Goal: Answer question/provide support: Share knowledge or assist other users

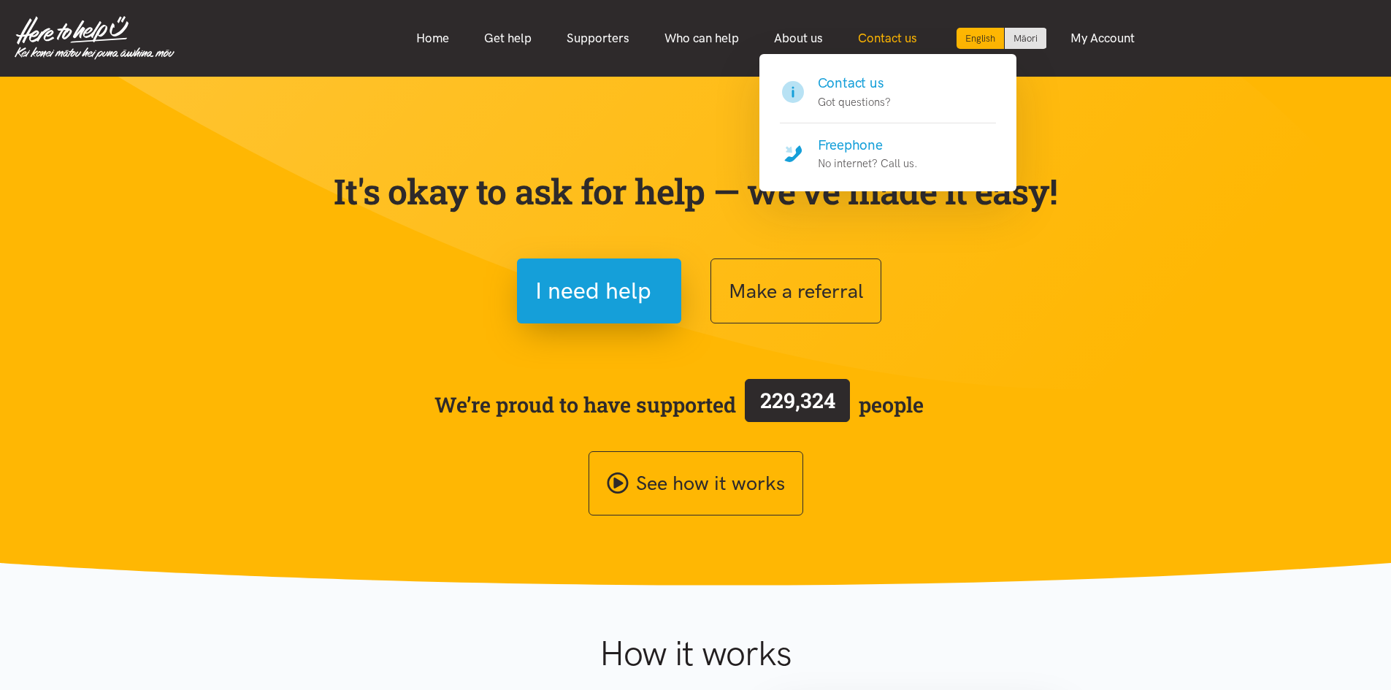
click at [873, 38] on link "Contact us" at bounding box center [887, 38] width 94 height 31
click at [860, 88] on h4 "Contact us" at bounding box center [854, 83] width 73 height 20
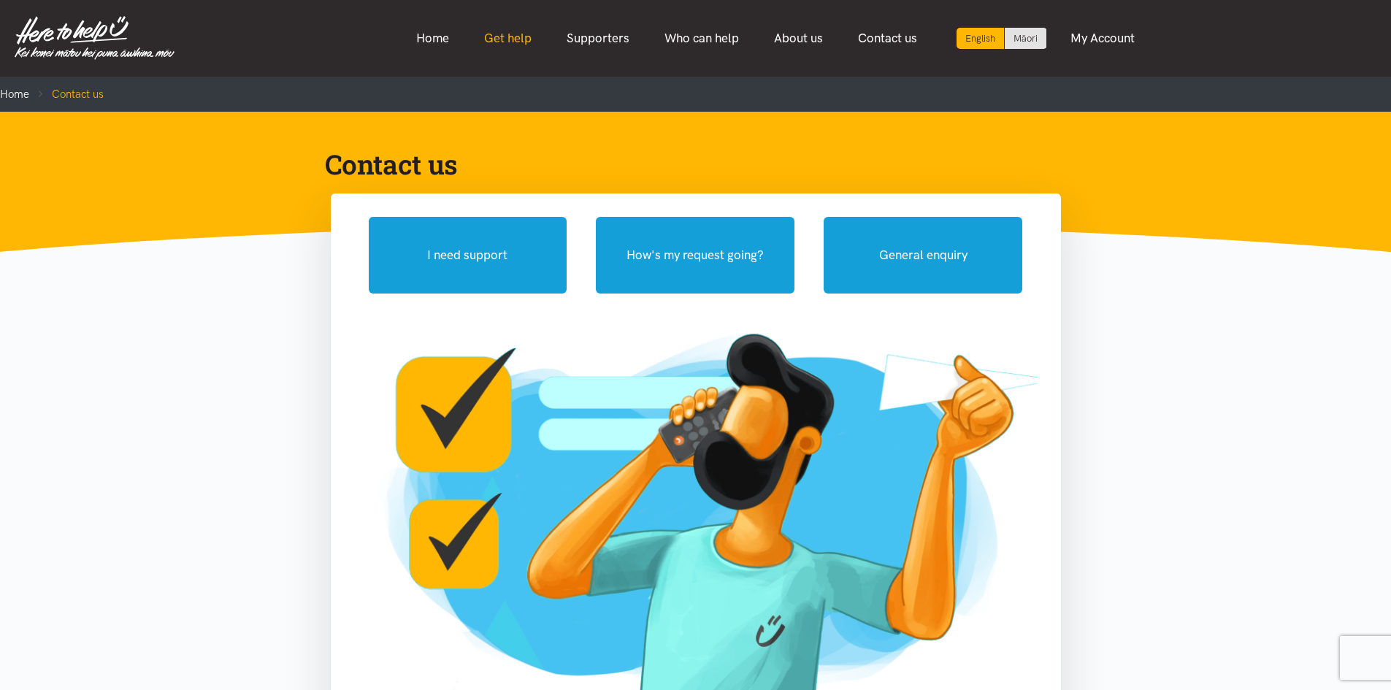
click at [499, 45] on link "Get help" at bounding box center [507, 38] width 82 height 31
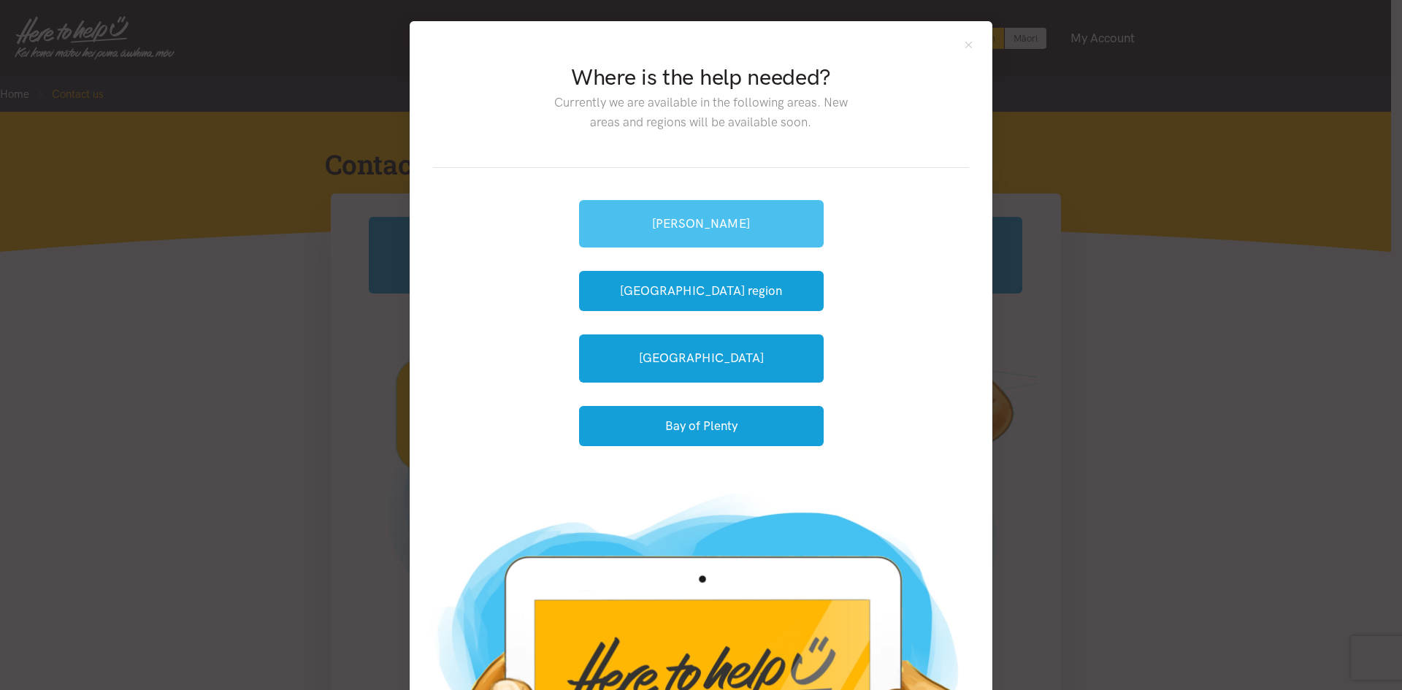
click at [699, 226] on link "[PERSON_NAME]" at bounding box center [701, 223] width 245 height 47
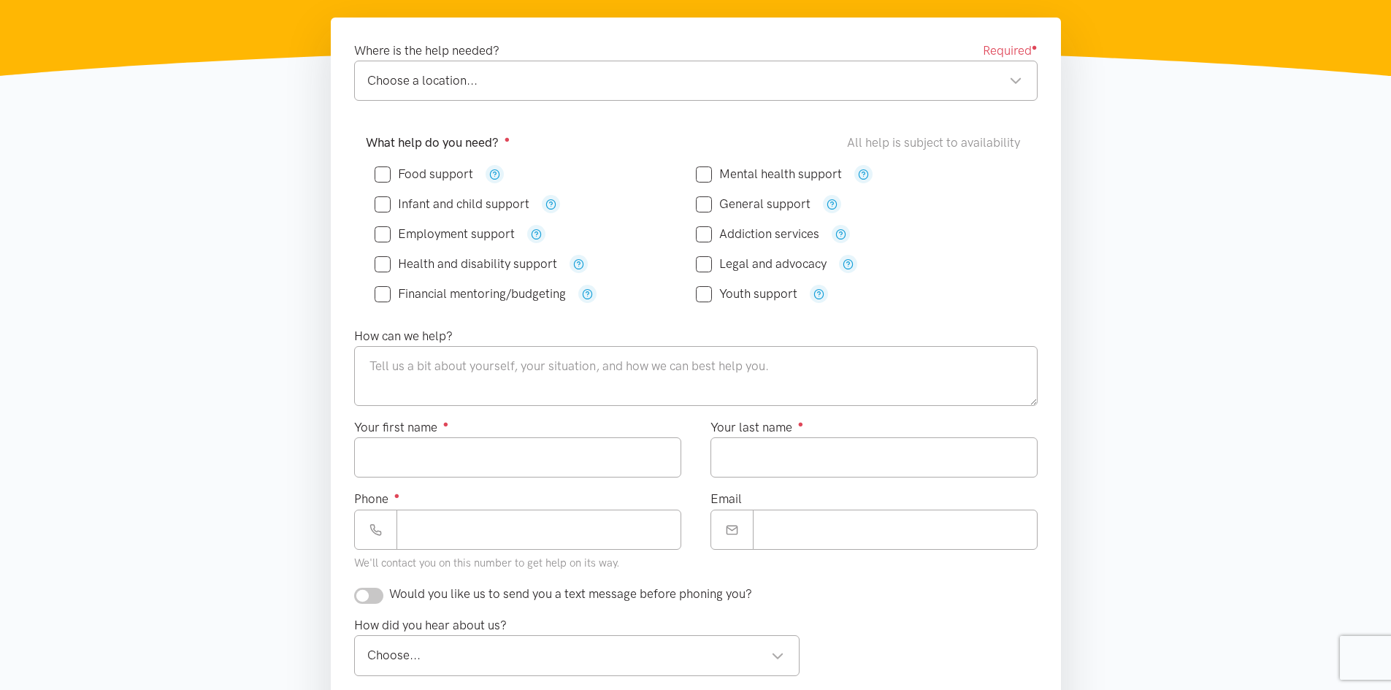
scroll to position [146, 0]
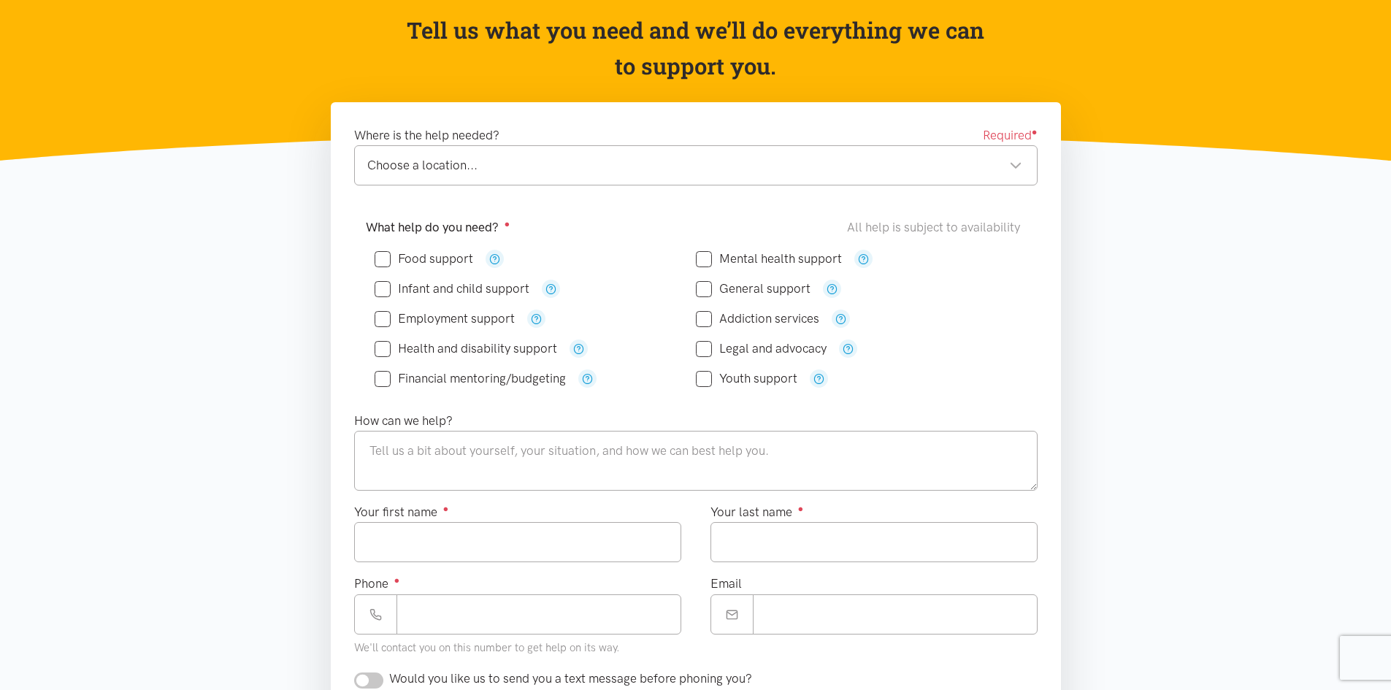
click at [868, 381] on div "Youth support" at bounding box center [856, 378] width 321 height 18
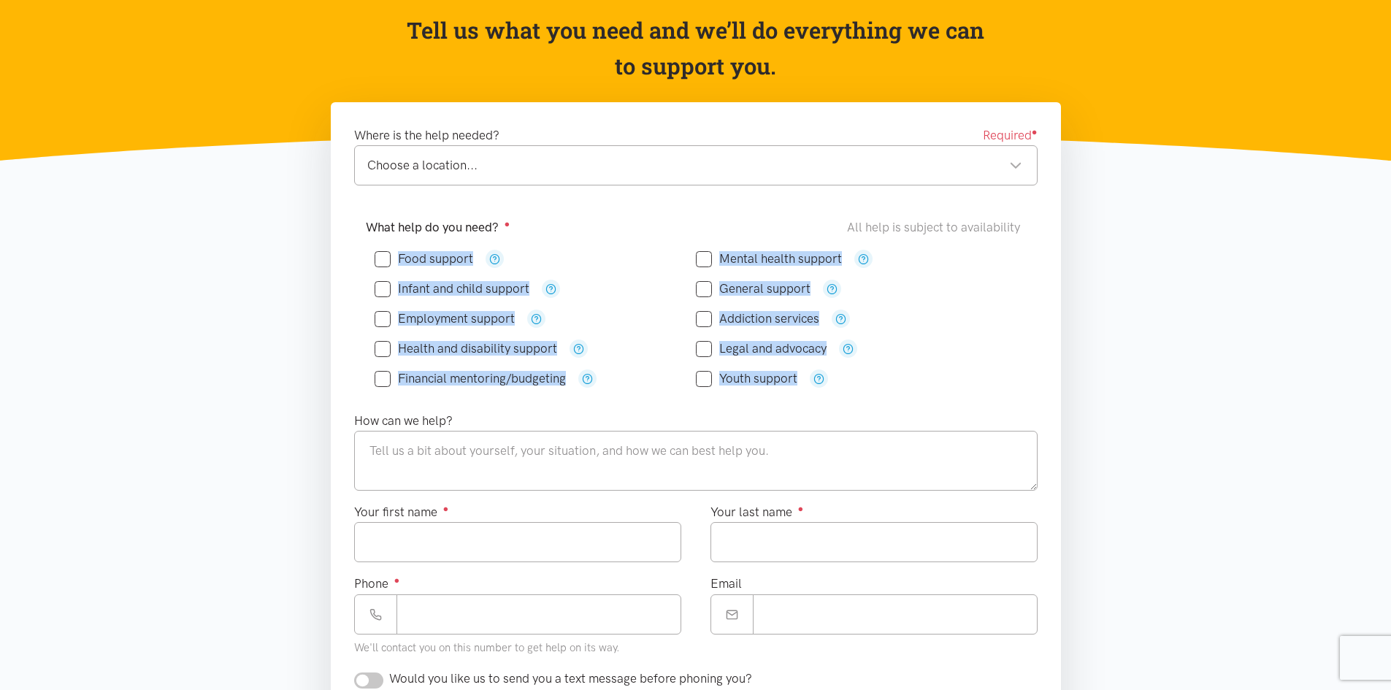
drag, startPoint x: 876, startPoint y: 368, endPoint x: 421, endPoint y: 255, distance: 468.7
click at [421, 255] on div "Food support" at bounding box center [696, 319] width 642 height 150
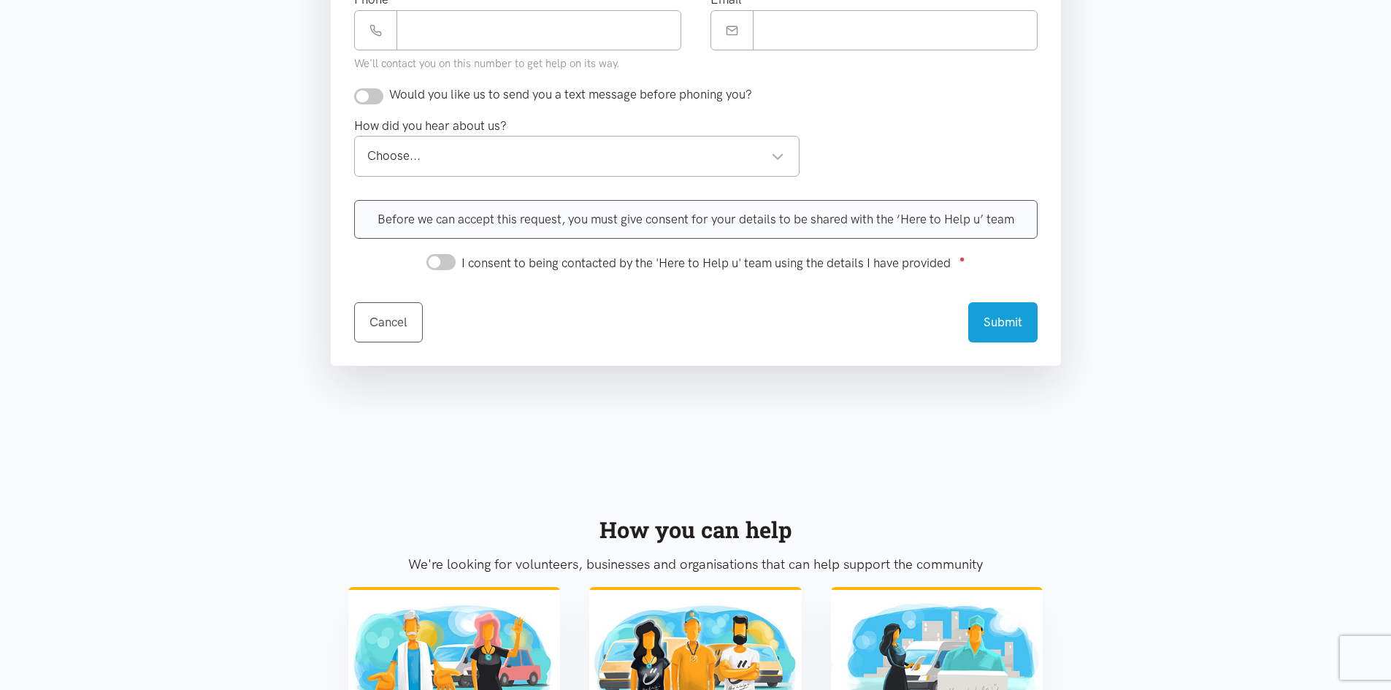
scroll to position [511, 0]
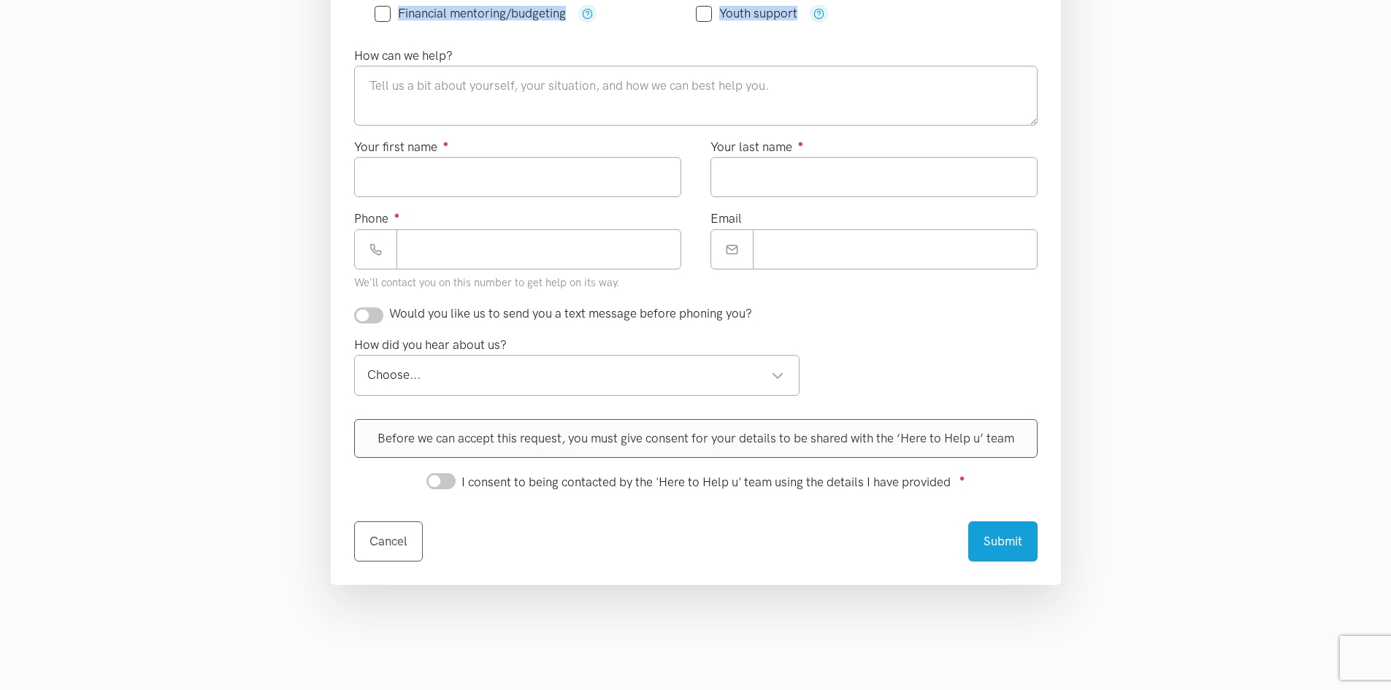
click at [439, 484] on input "I consent to being contacted by the 'Here to Help u' team using the details I h…" at bounding box center [440, 481] width 29 height 16
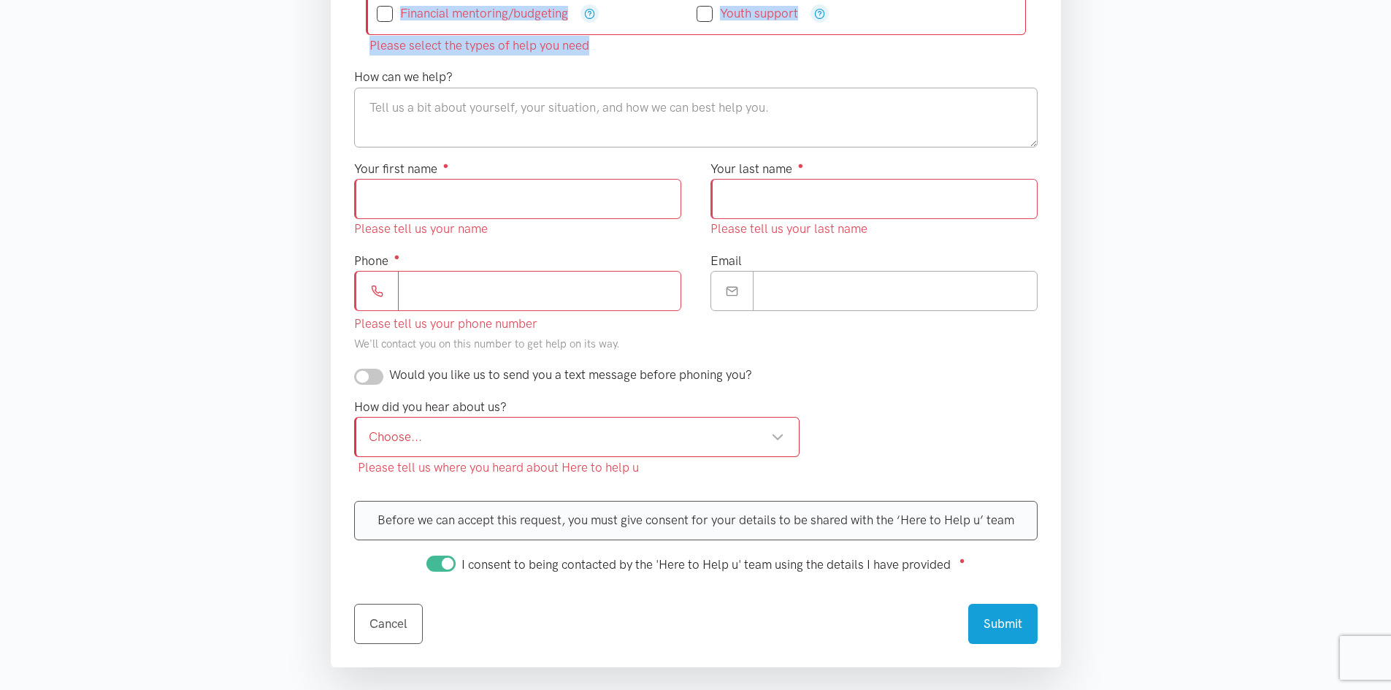
click at [436, 561] on input "I consent to being contacted by the 'Here to Help u' team using the details I h…" at bounding box center [440, 564] width 29 height 16
checkbox input "false"
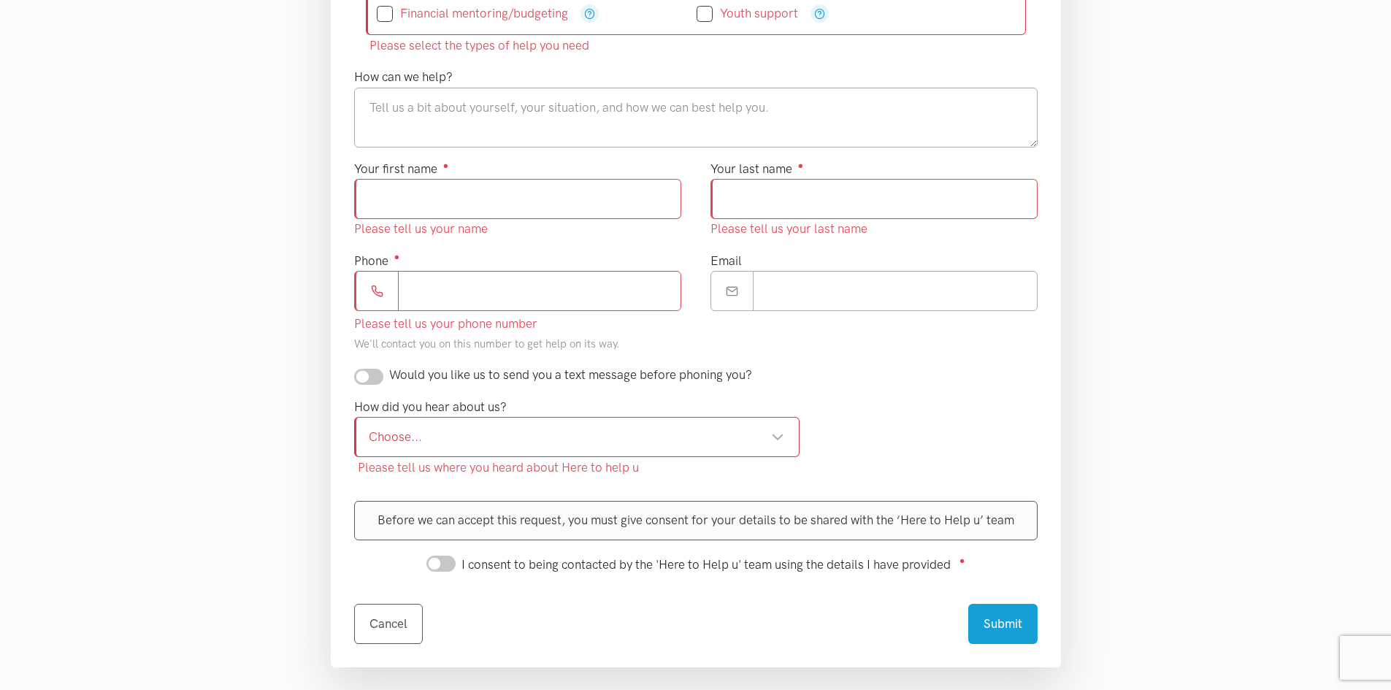
click at [528, 294] on input "Phone ●" at bounding box center [539, 291] width 283 height 40
click at [849, 387] on div "Would you like us to send you a text message before phoning you?" at bounding box center [695, 380] width 713 height 31
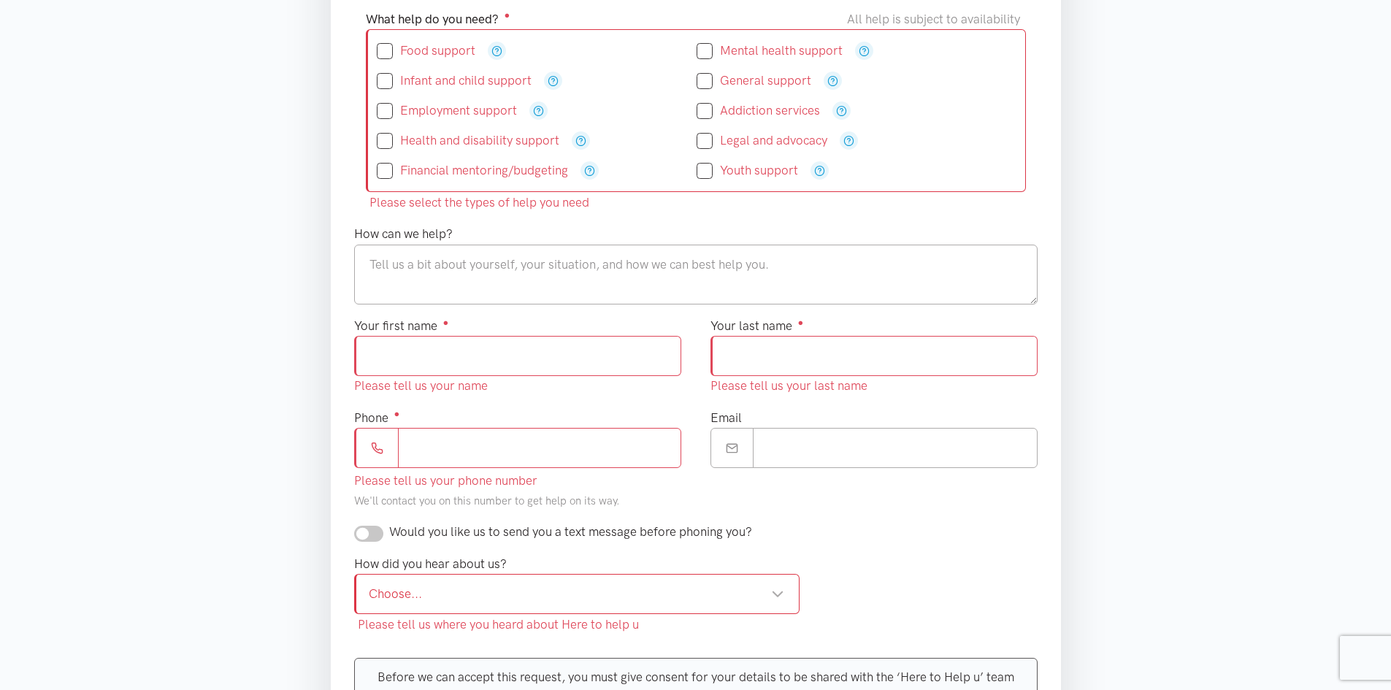
scroll to position [249, 0]
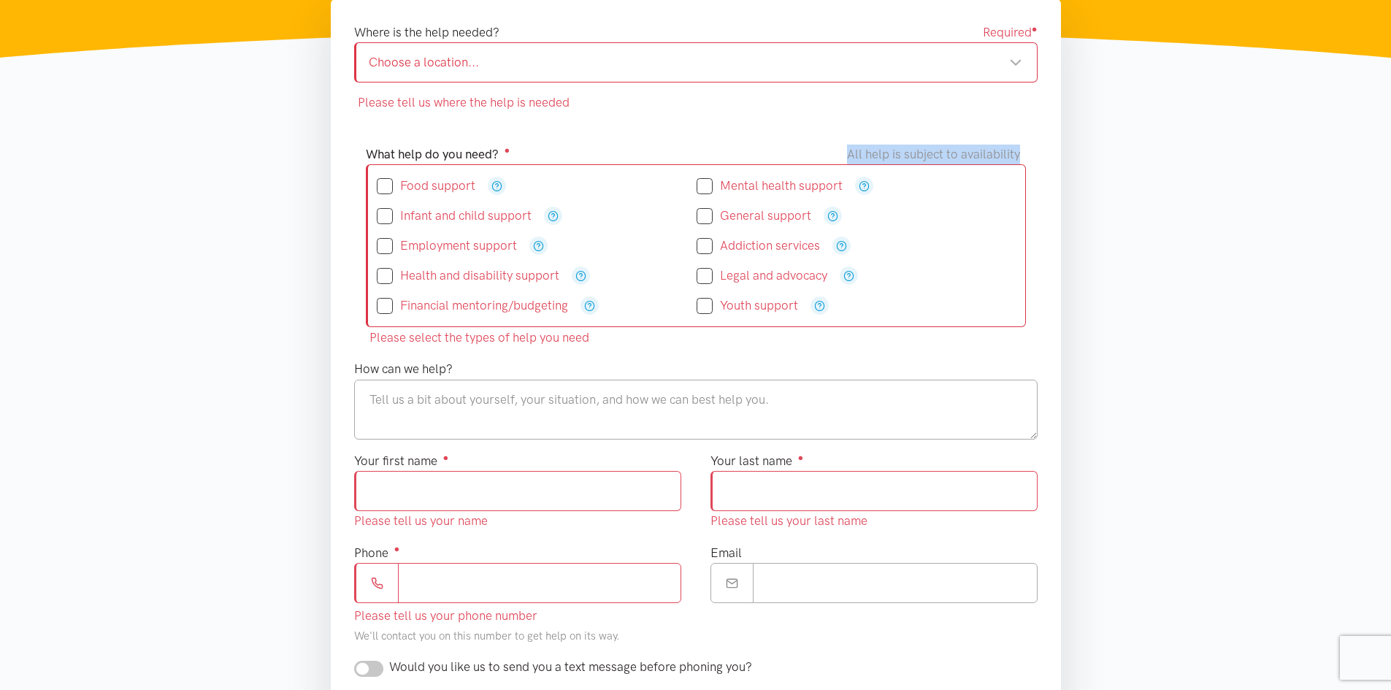
drag, startPoint x: 875, startPoint y: 153, endPoint x: 1031, endPoint y: 151, distance: 156.2
click at [1031, 151] on div "What help do you need? ● All help is subject to availability Food support" at bounding box center [695, 247] width 689 height 204
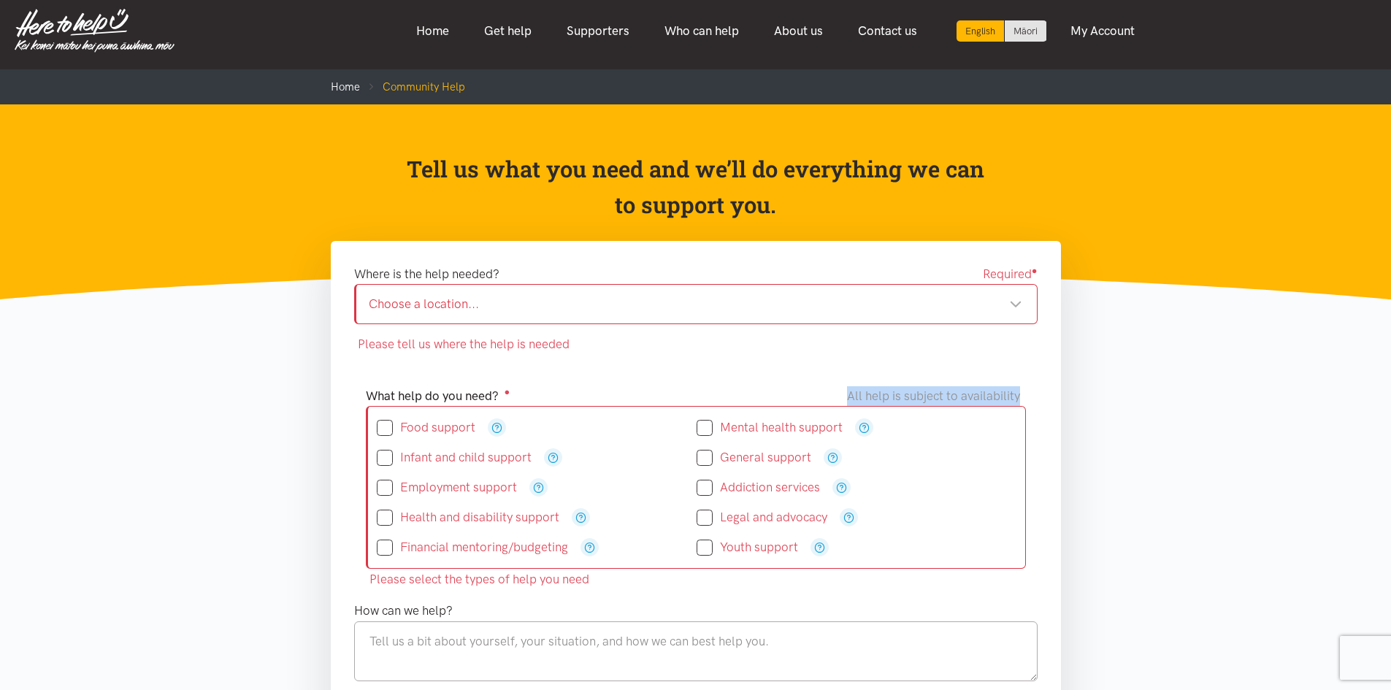
scroll to position [0, 0]
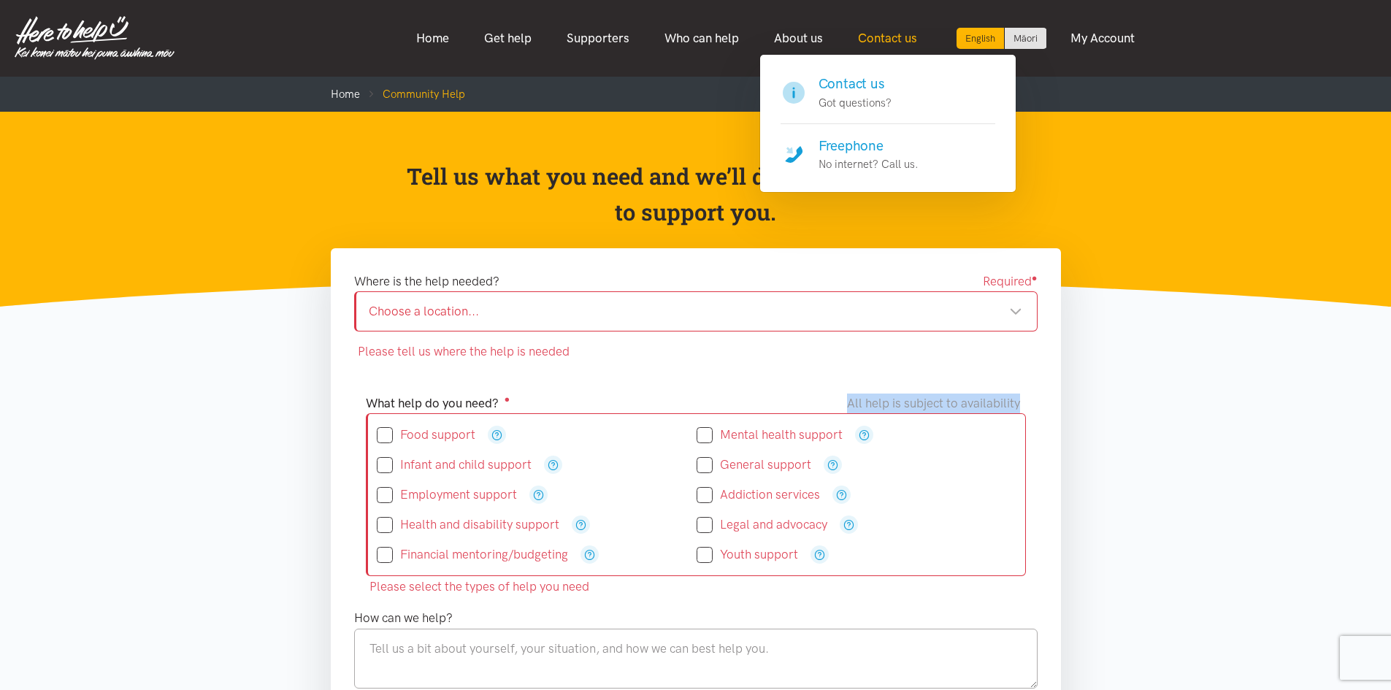
click at [897, 44] on link "Contact us" at bounding box center [887, 38] width 94 height 31
click at [890, 92] on h4 "Contact us" at bounding box center [854, 84] width 73 height 20
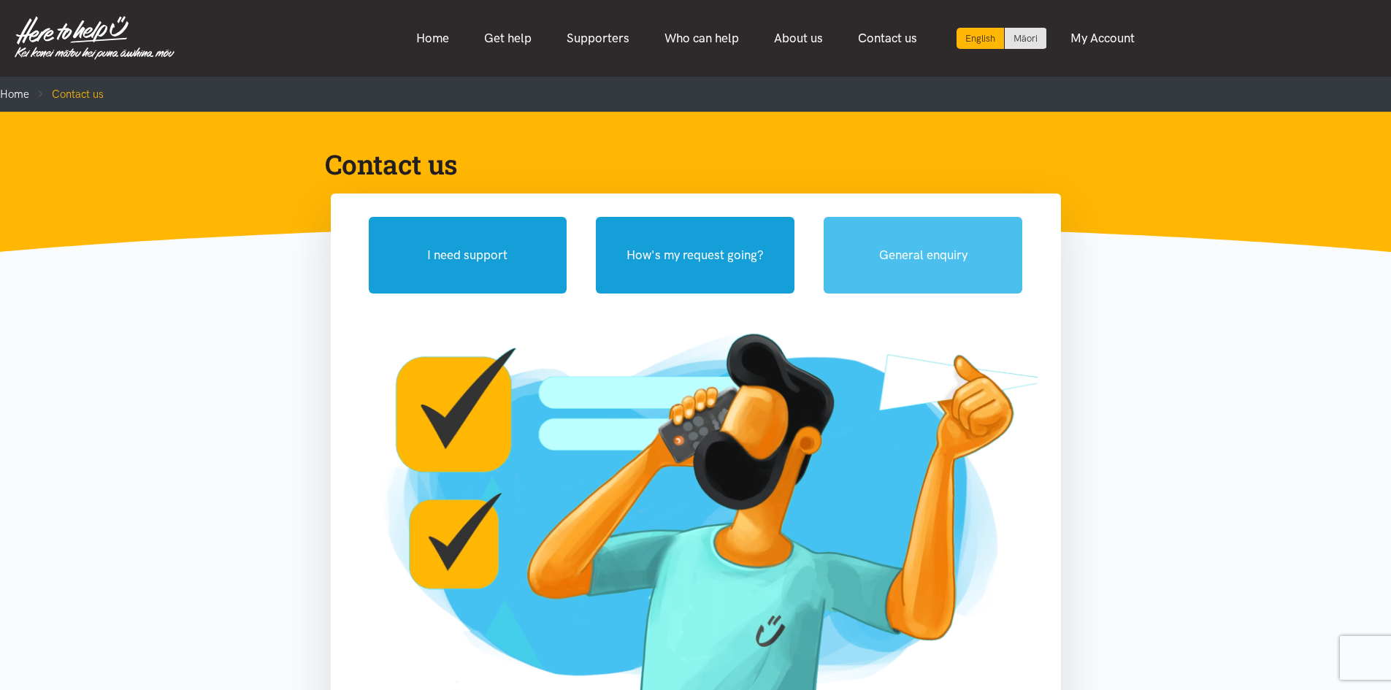
click at [924, 247] on button "General enquiry" at bounding box center [922, 255] width 199 height 77
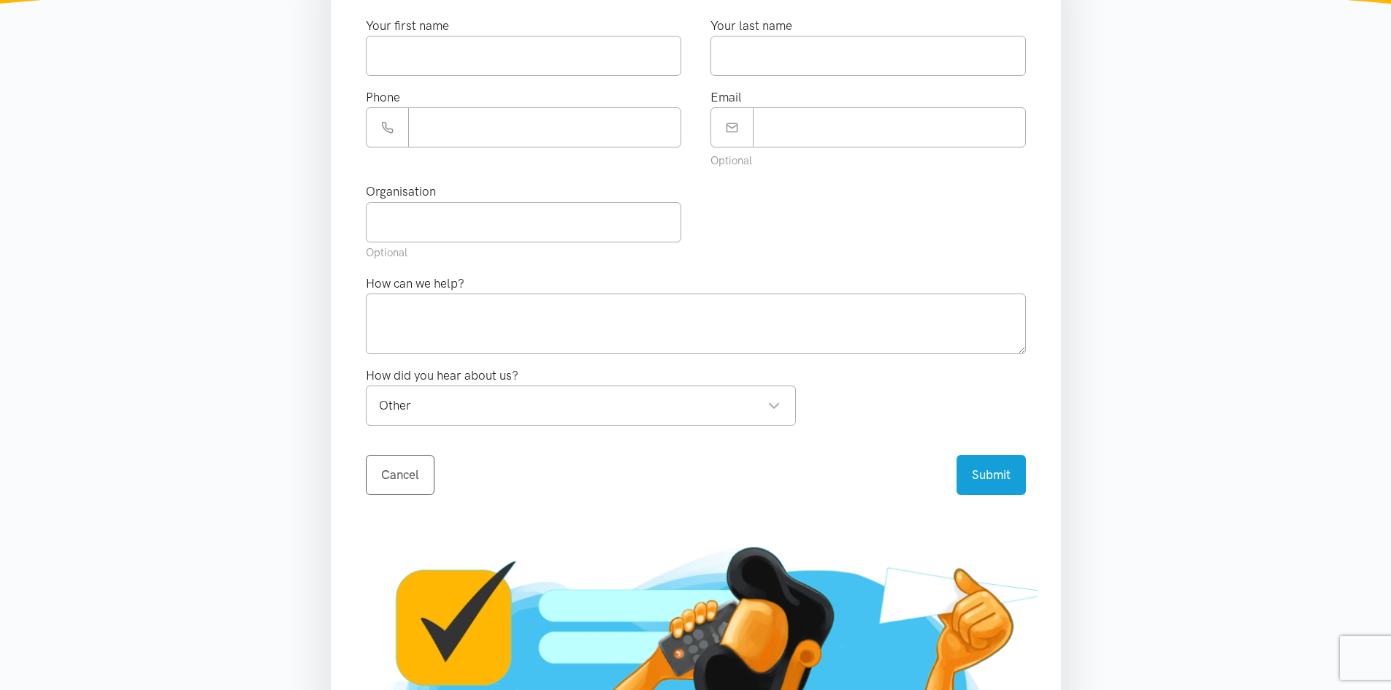
scroll to position [438, 0]
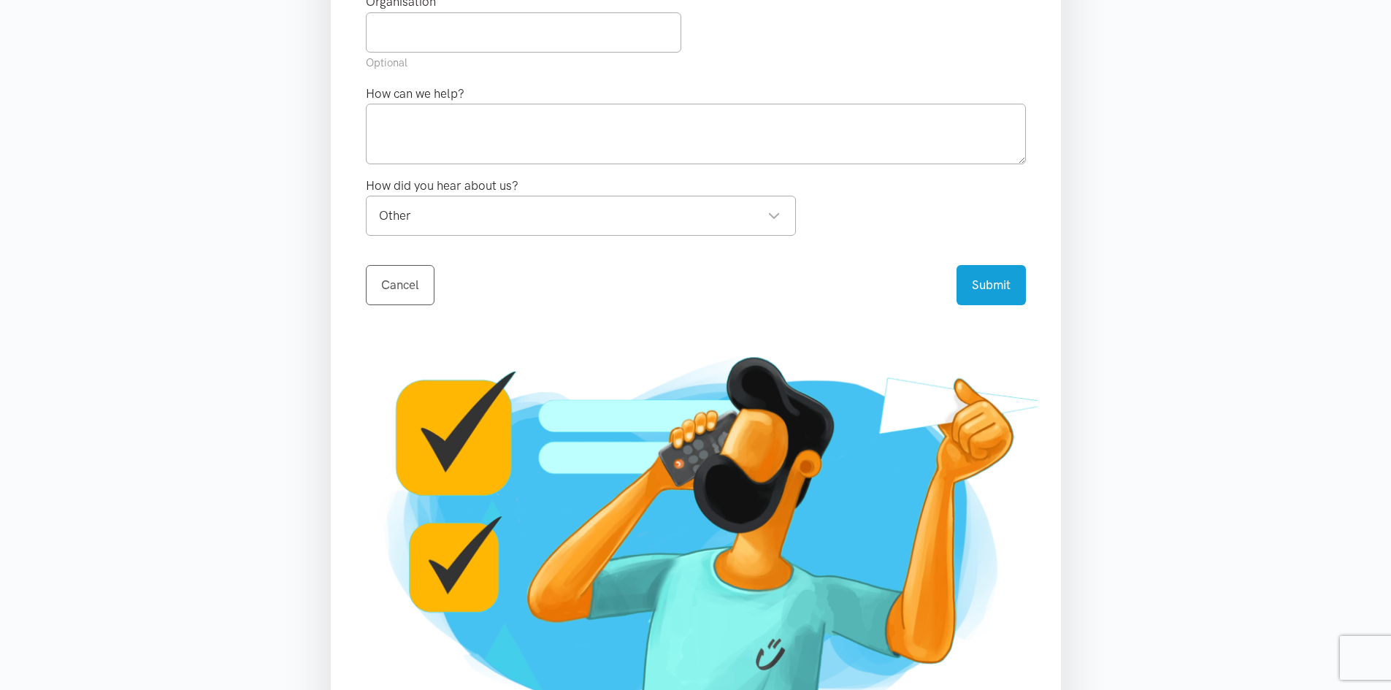
click at [667, 283] on div "Cancel Submit sending..." at bounding box center [696, 276] width 660 height 58
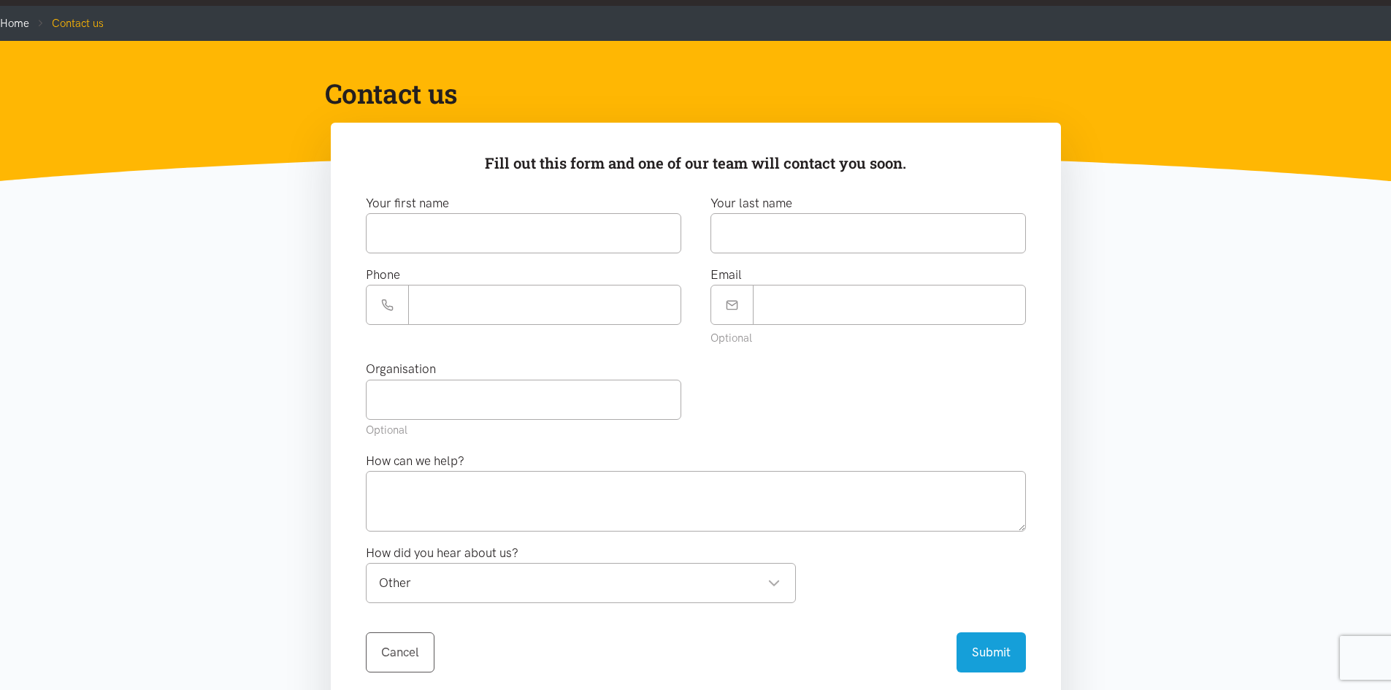
scroll to position [0, 0]
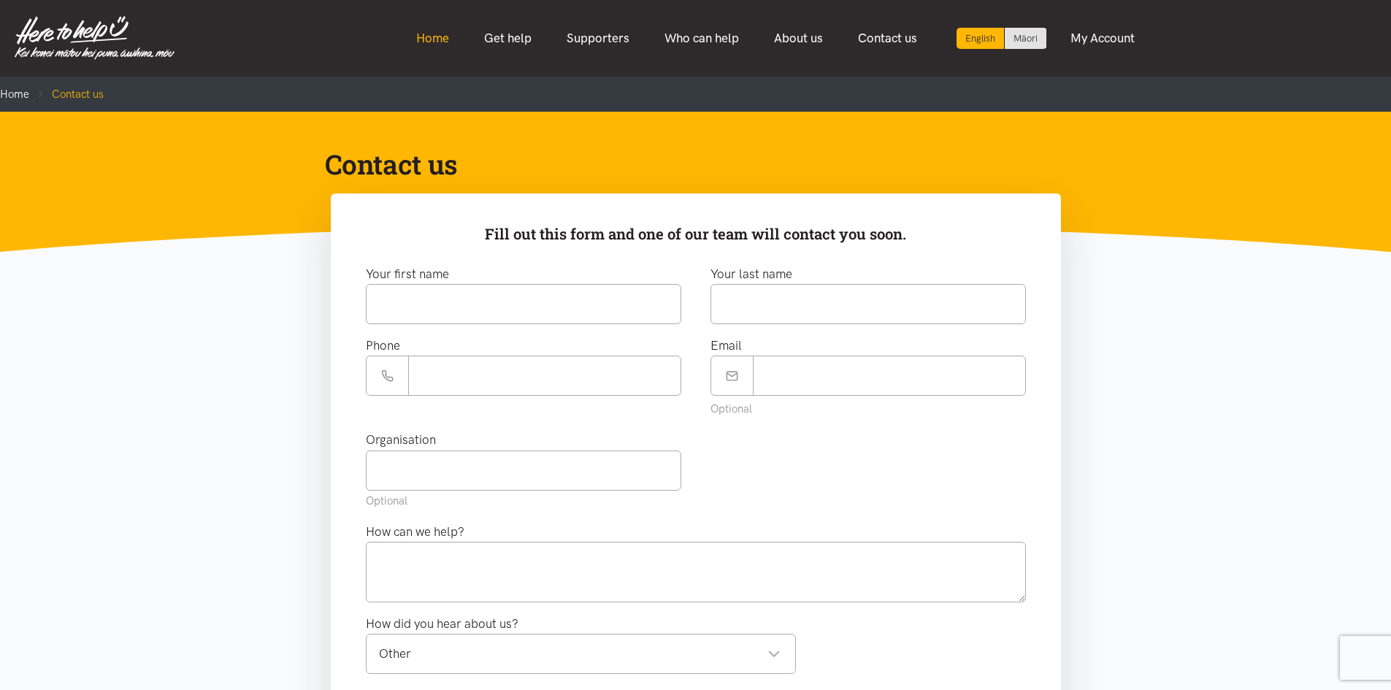
click at [442, 40] on link "Home" at bounding box center [433, 38] width 68 height 31
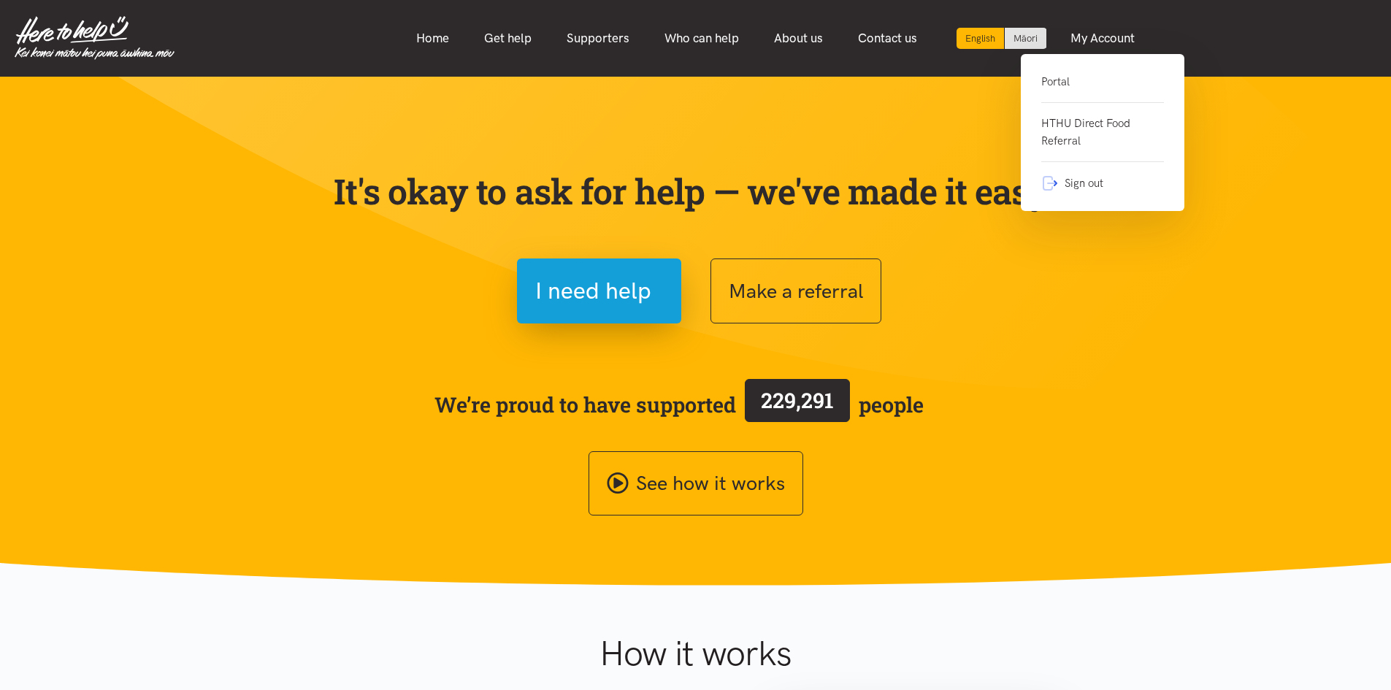
click at [1045, 82] on link "Portal" at bounding box center [1102, 88] width 123 height 30
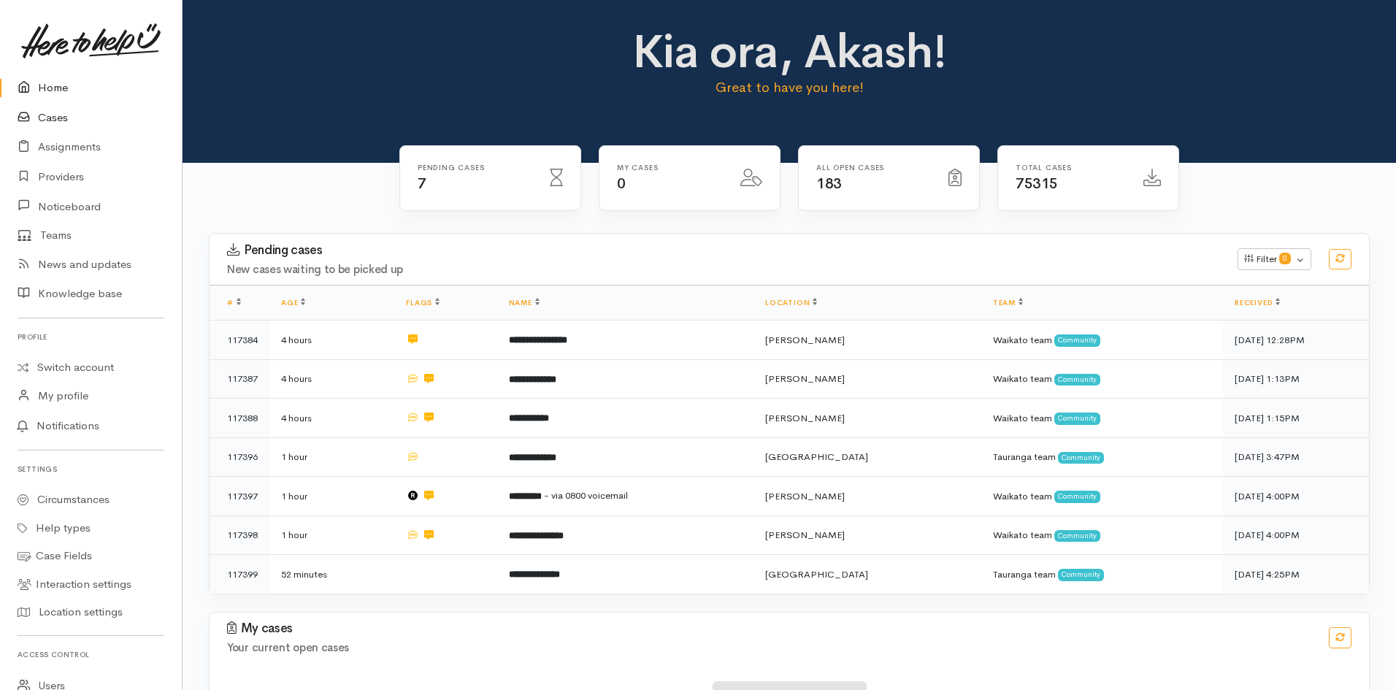
click at [60, 121] on link "Cases" at bounding box center [91, 118] width 182 height 30
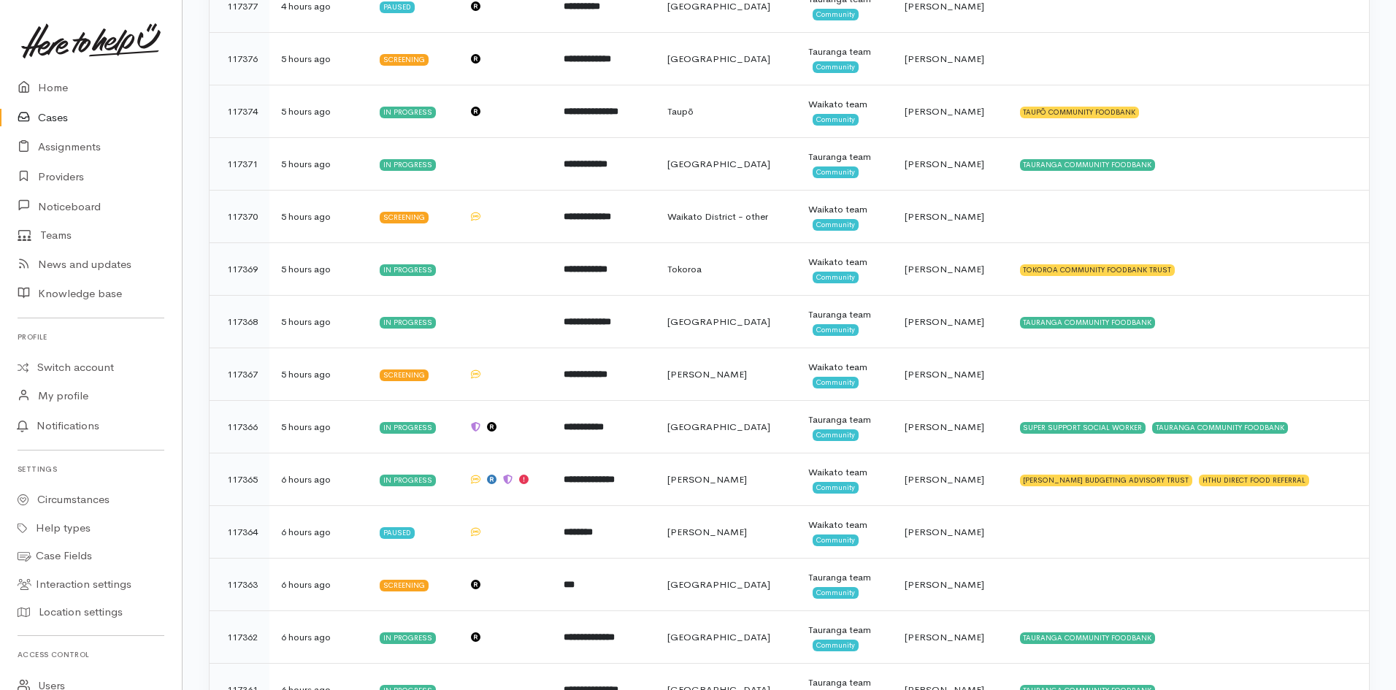
scroll to position [1460, 0]
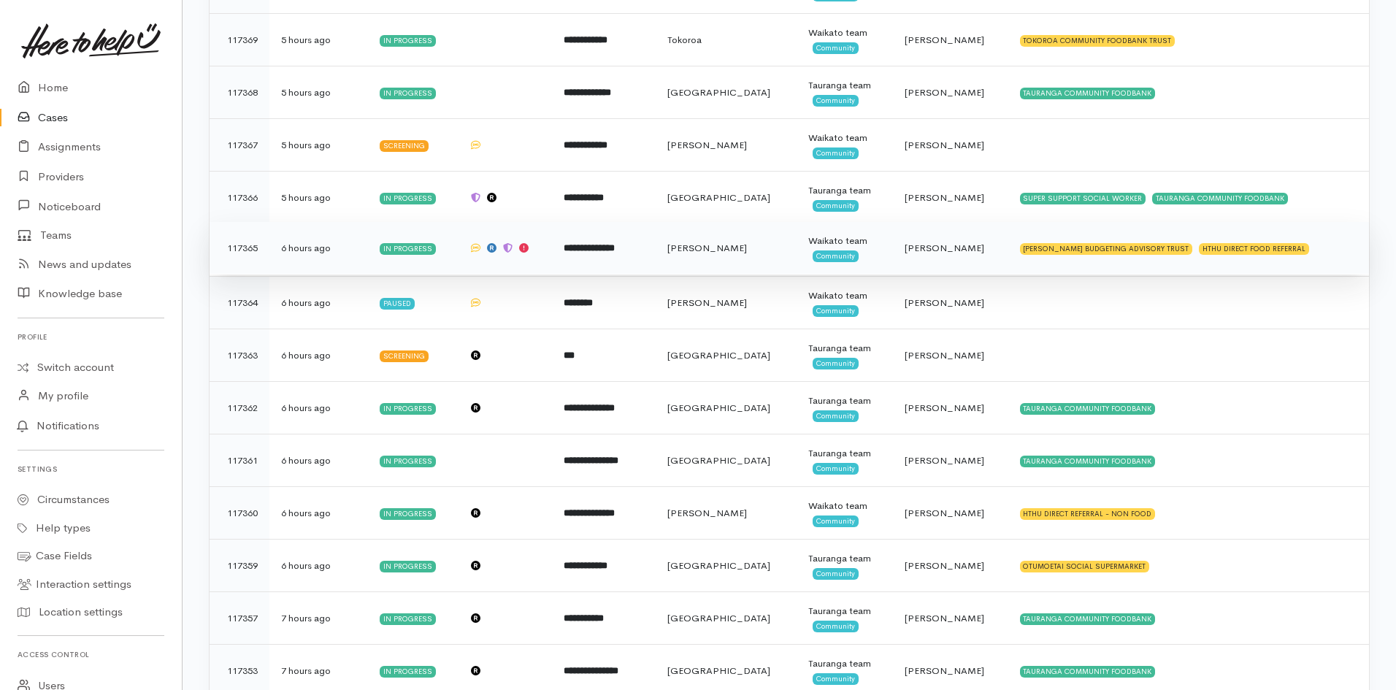
click at [457, 253] on td "In progress" at bounding box center [412, 248] width 89 height 53
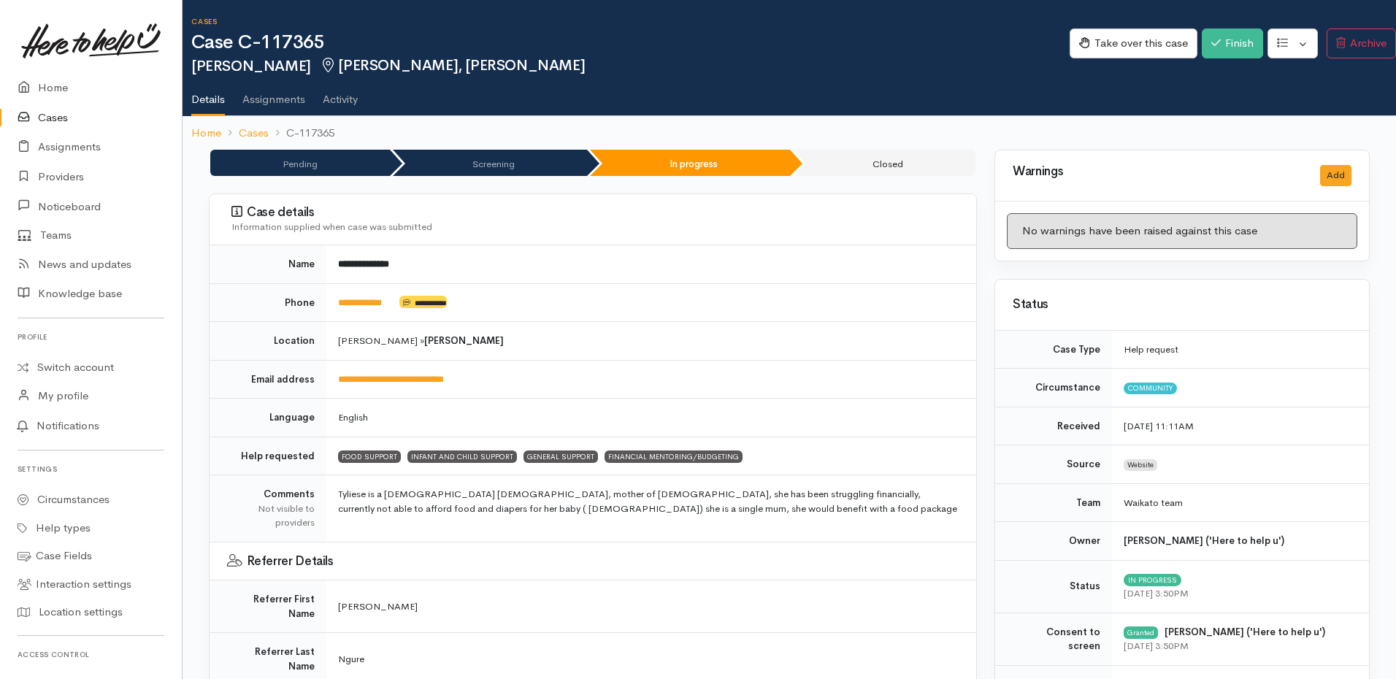
drag, startPoint x: 842, startPoint y: 367, endPoint x: 859, endPoint y: 366, distance: 17.5
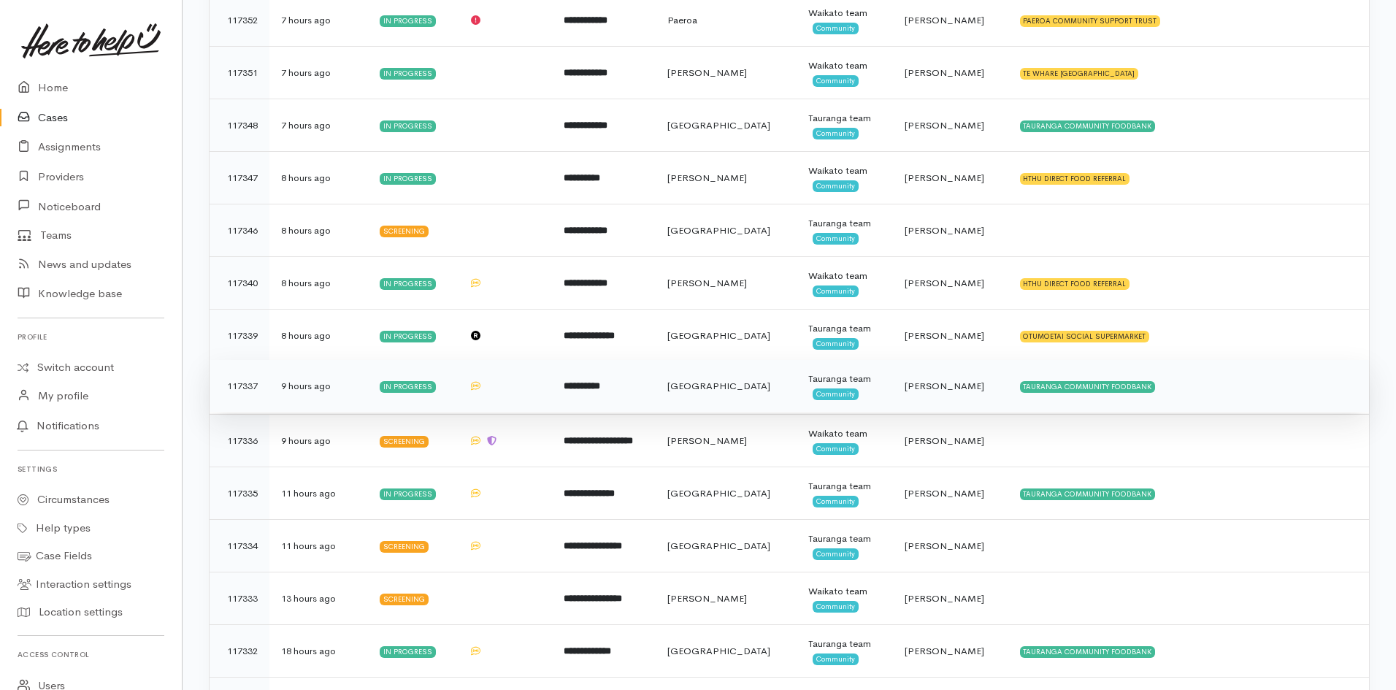
scroll to position [2259, 0]
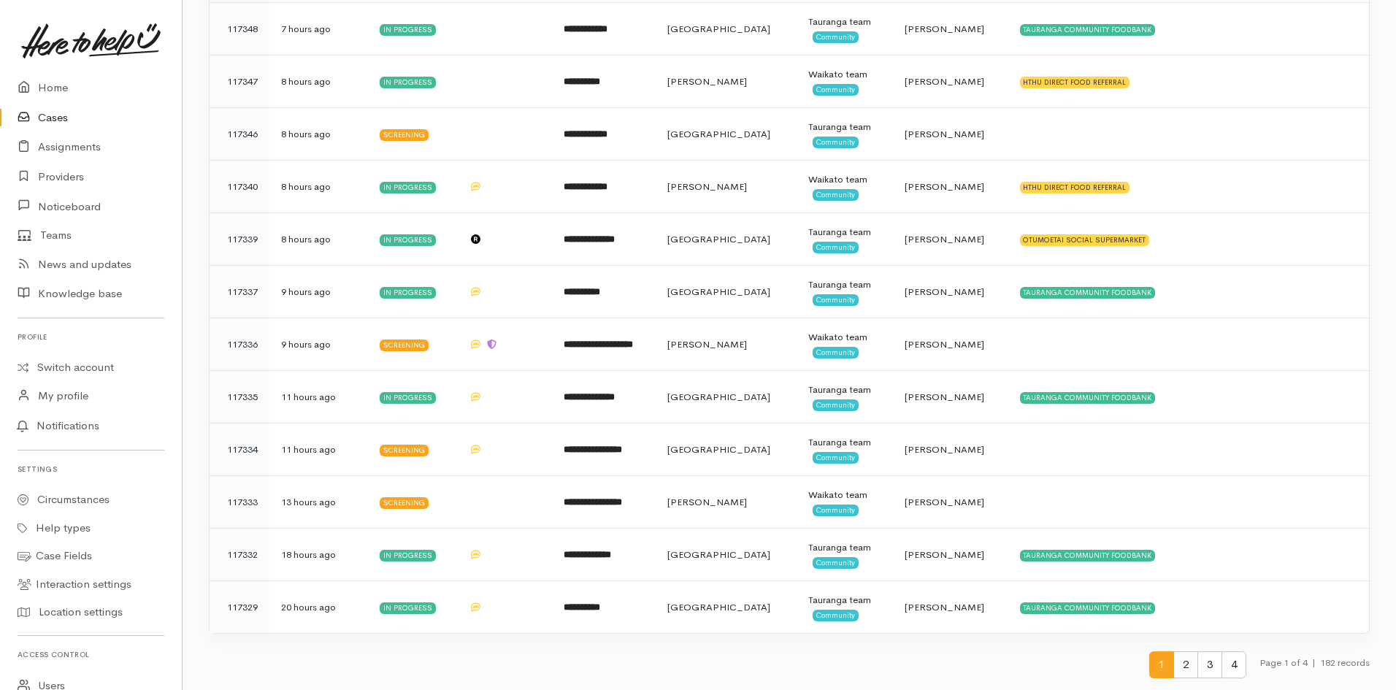
click at [1184, 671] on span "2" at bounding box center [1185, 664] width 25 height 27
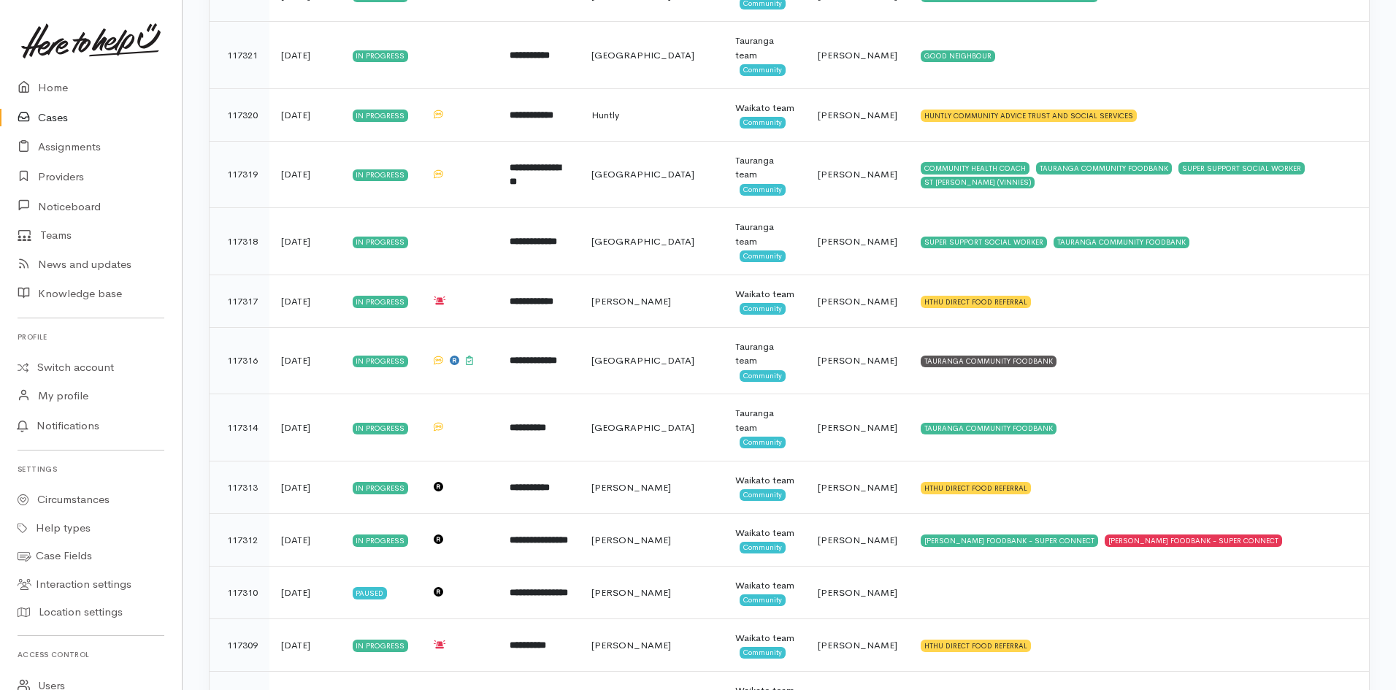
scroll to position [730, 0]
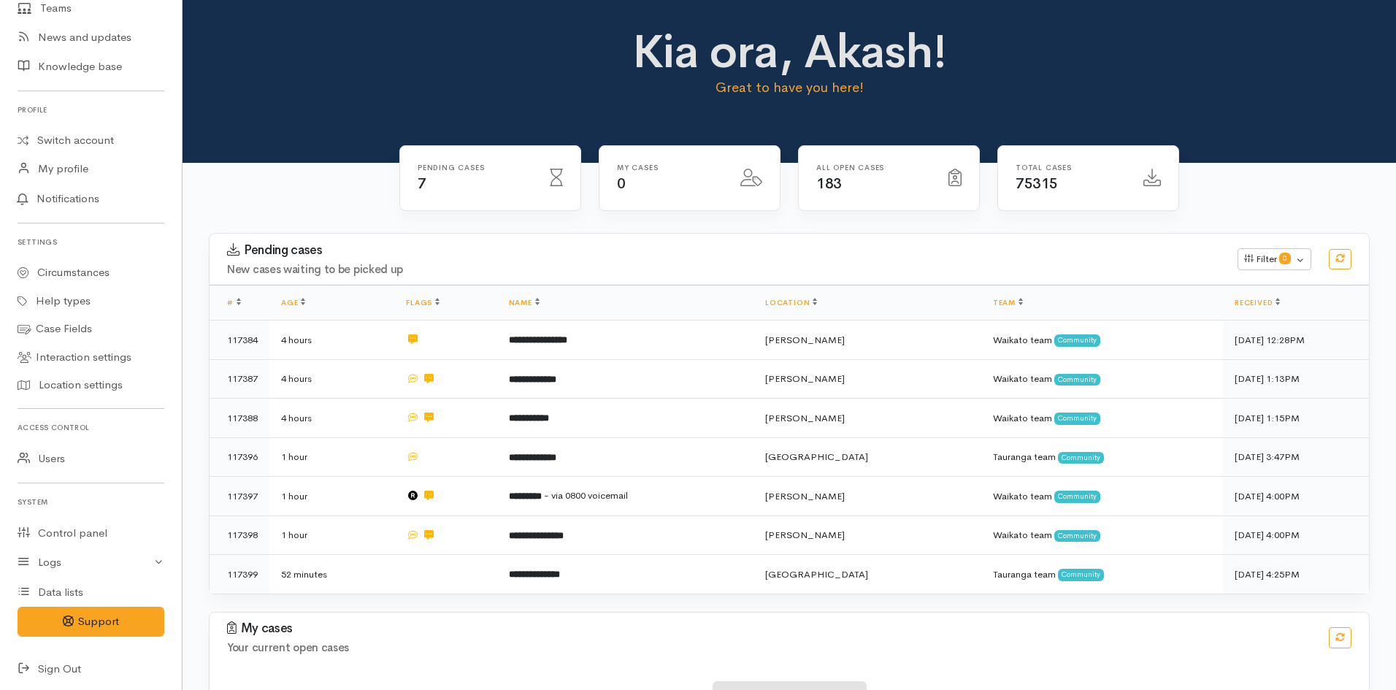
scroll to position [230, 0]
click at [86, 585] on link "Data lists" at bounding box center [91, 590] width 182 height 30
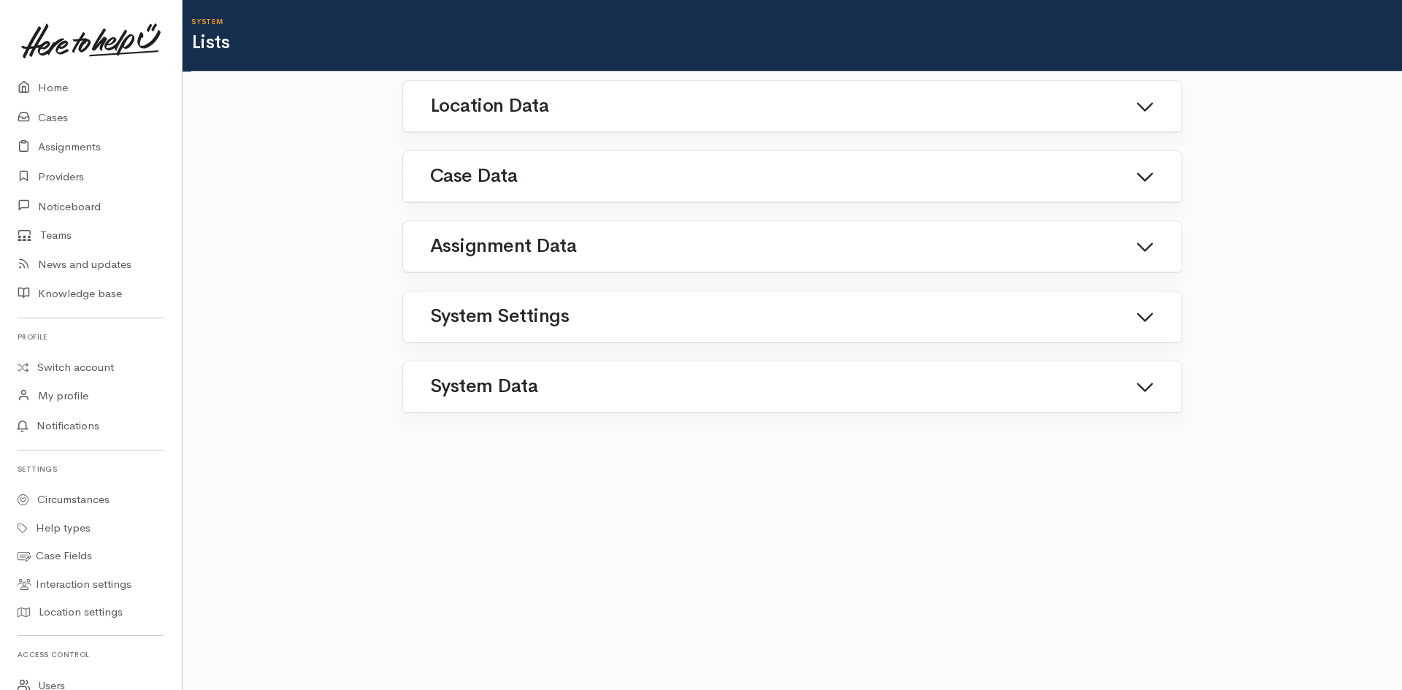
click at [498, 384] on h1 "System Data" at bounding box center [483, 386] width 107 height 21
click at [436, 518] on link at bounding box center [436, 518] width 0 height 0
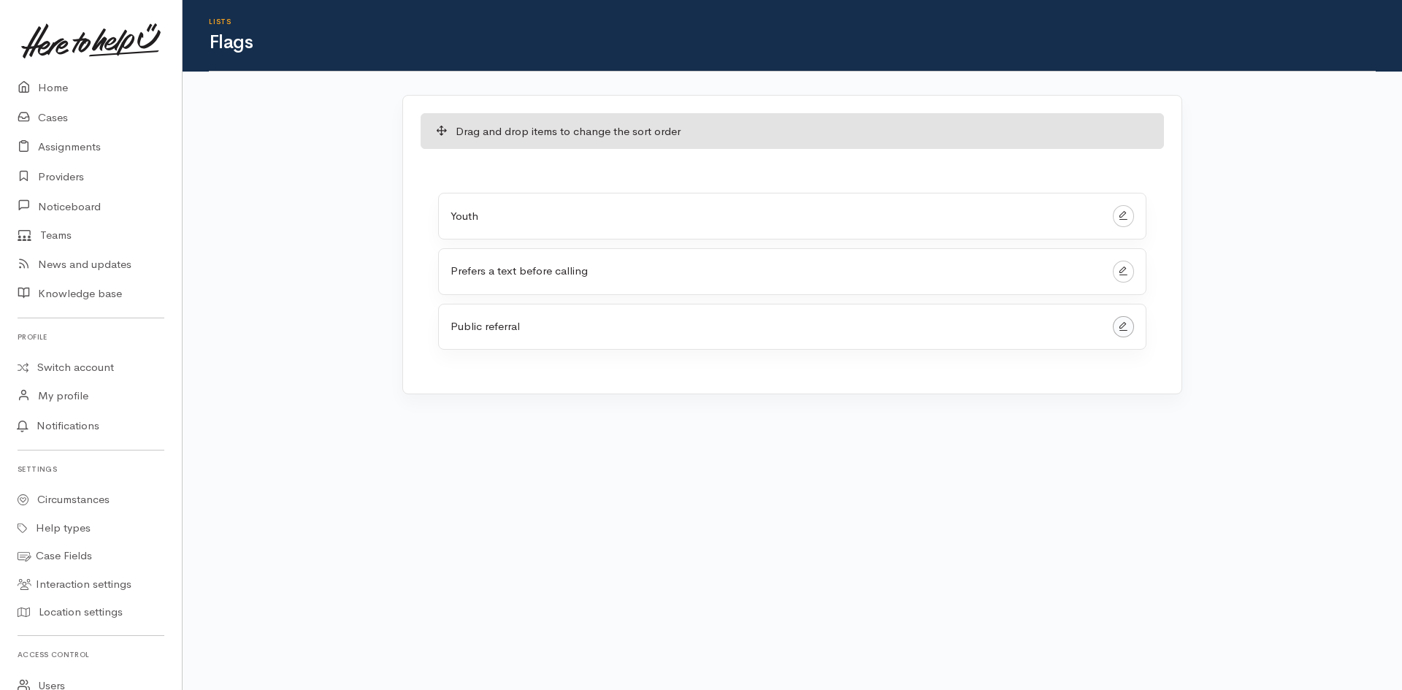
click at [1113, 338] on link at bounding box center [1123, 327] width 21 height 22
